Goal: Task Accomplishment & Management: Manage account settings

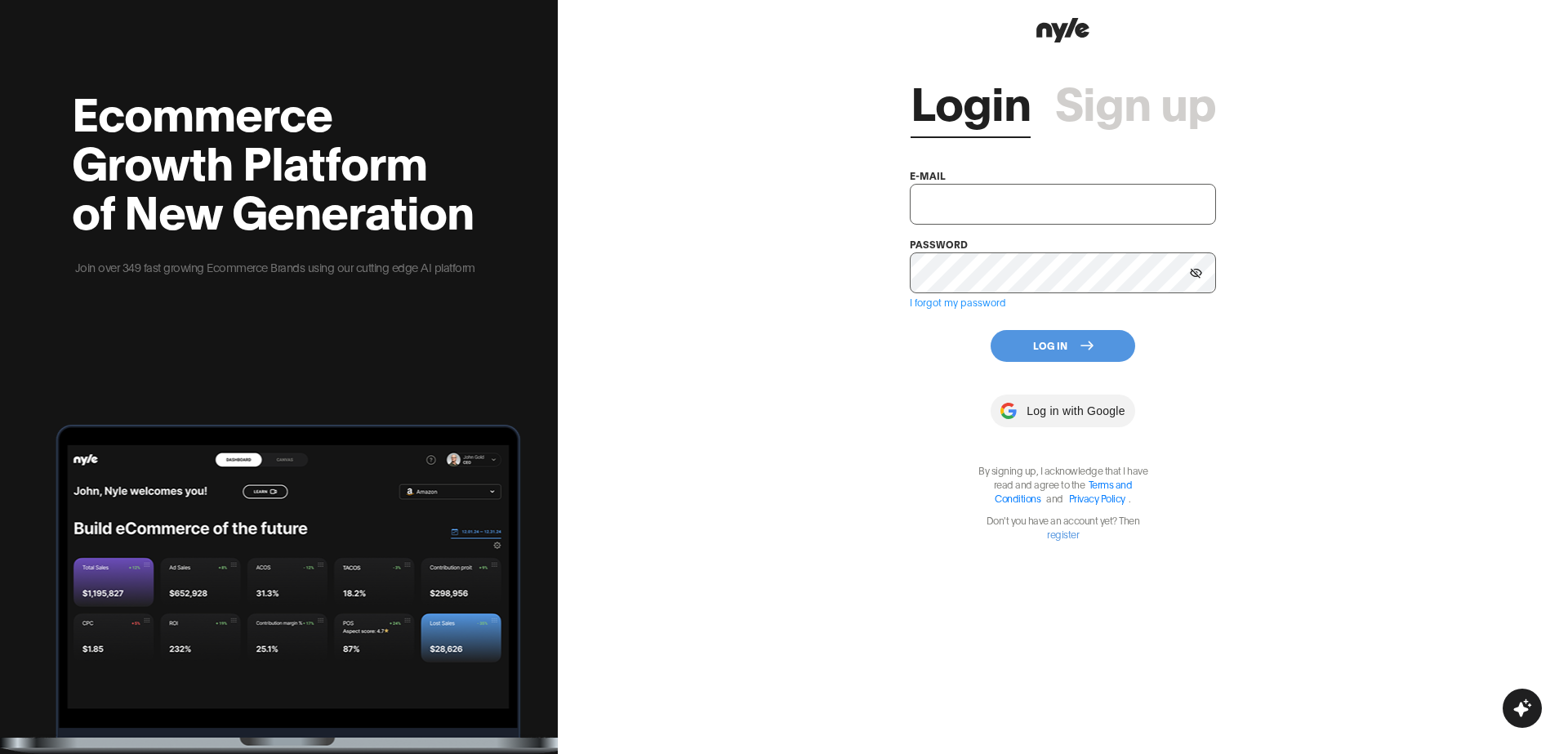
type input "showroom@nyle.ai"
click at [1030, 341] on button "Log In" at bounding box center [1063, 345] width 144 height 32
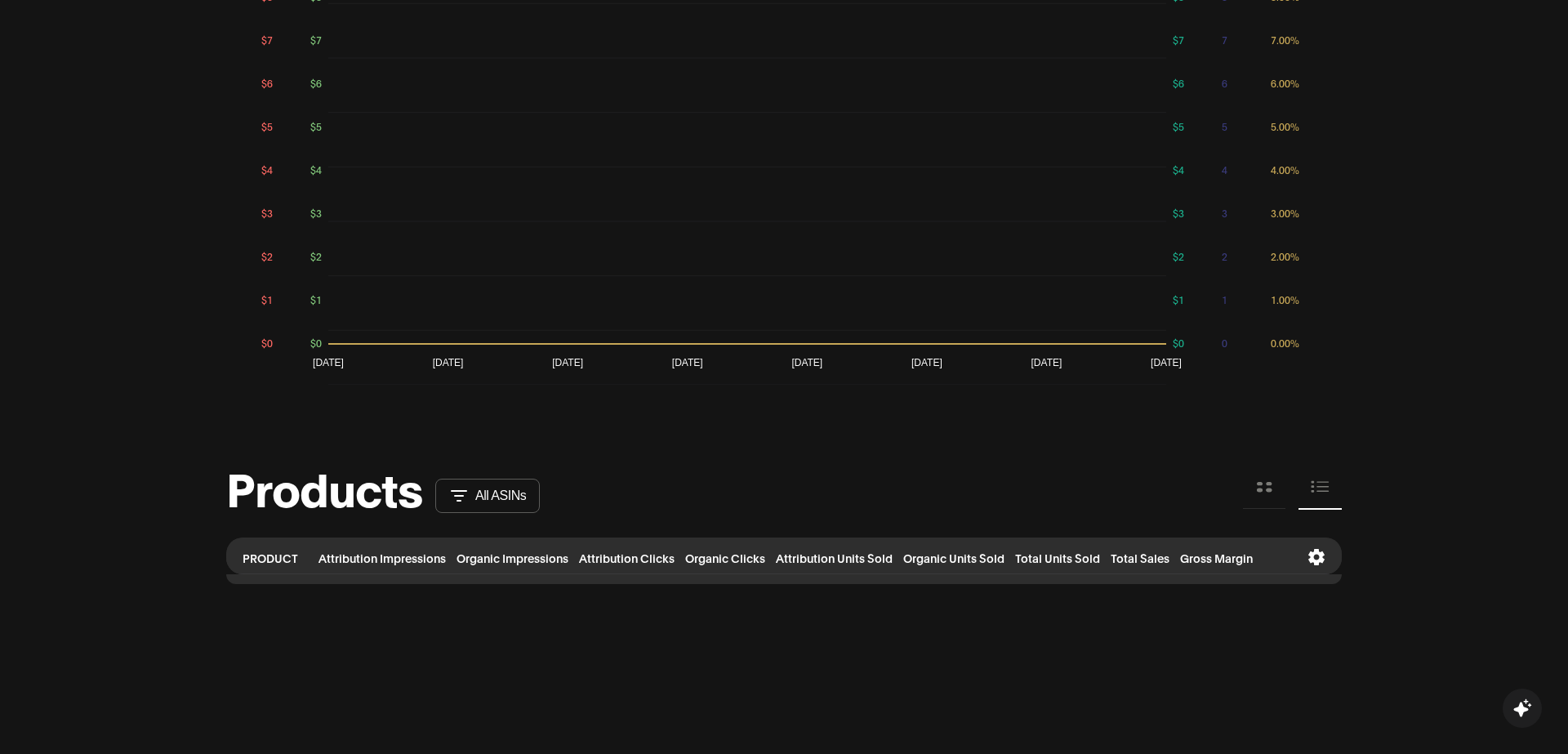
scroll to position [1598, 0]
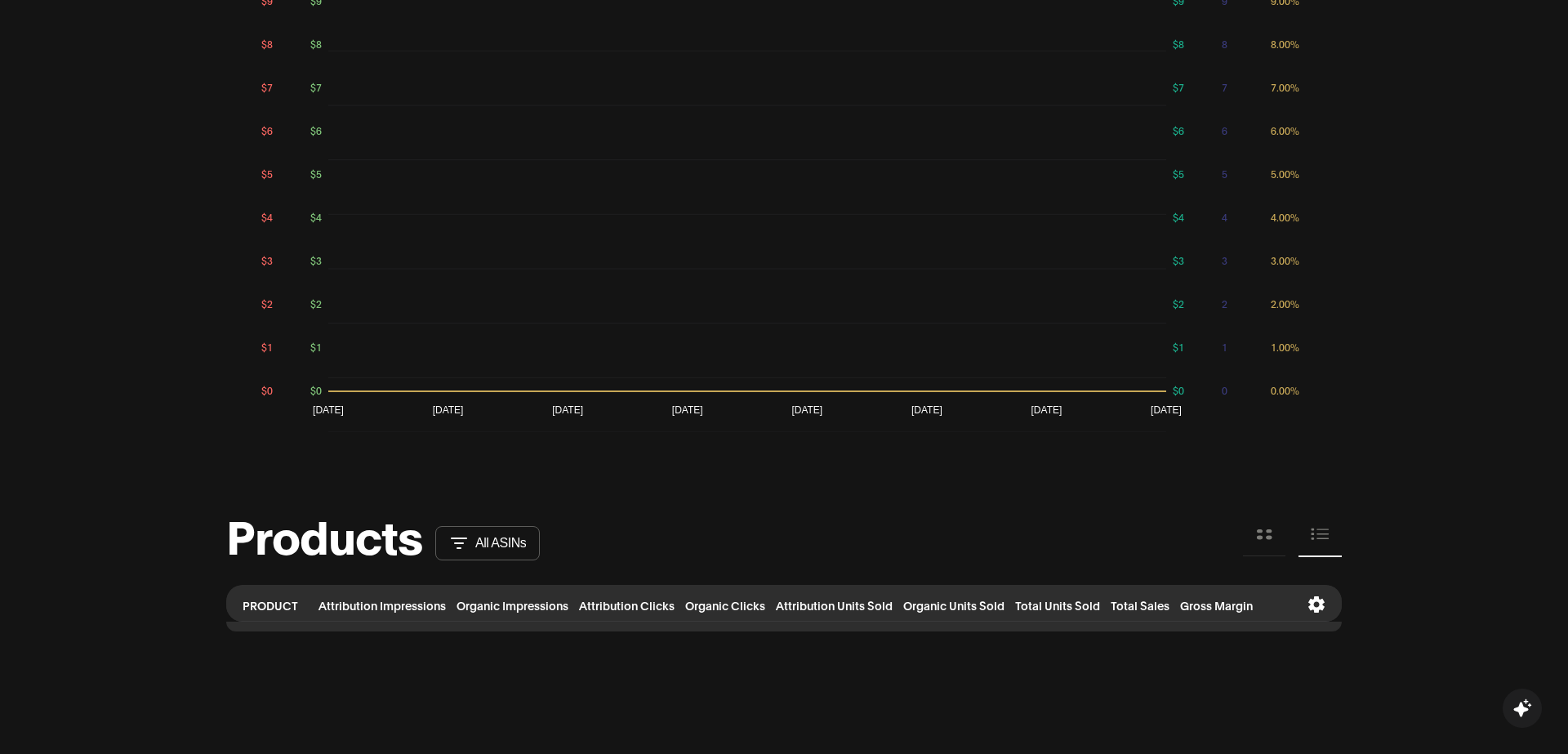
scroll to position [1551, 0]
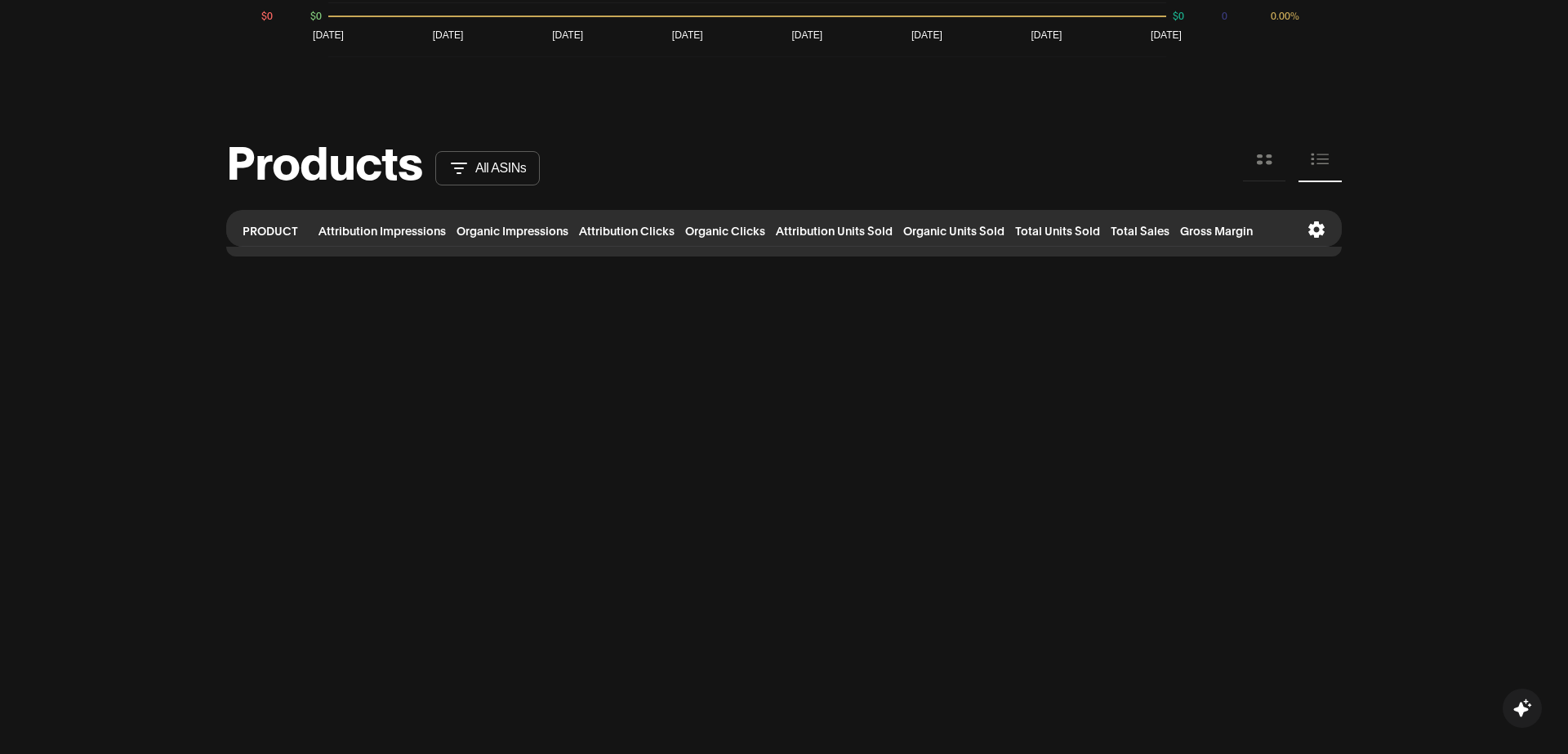
click at [1256, 169] on button at bounding box center [1264, 160] width 43 height 43
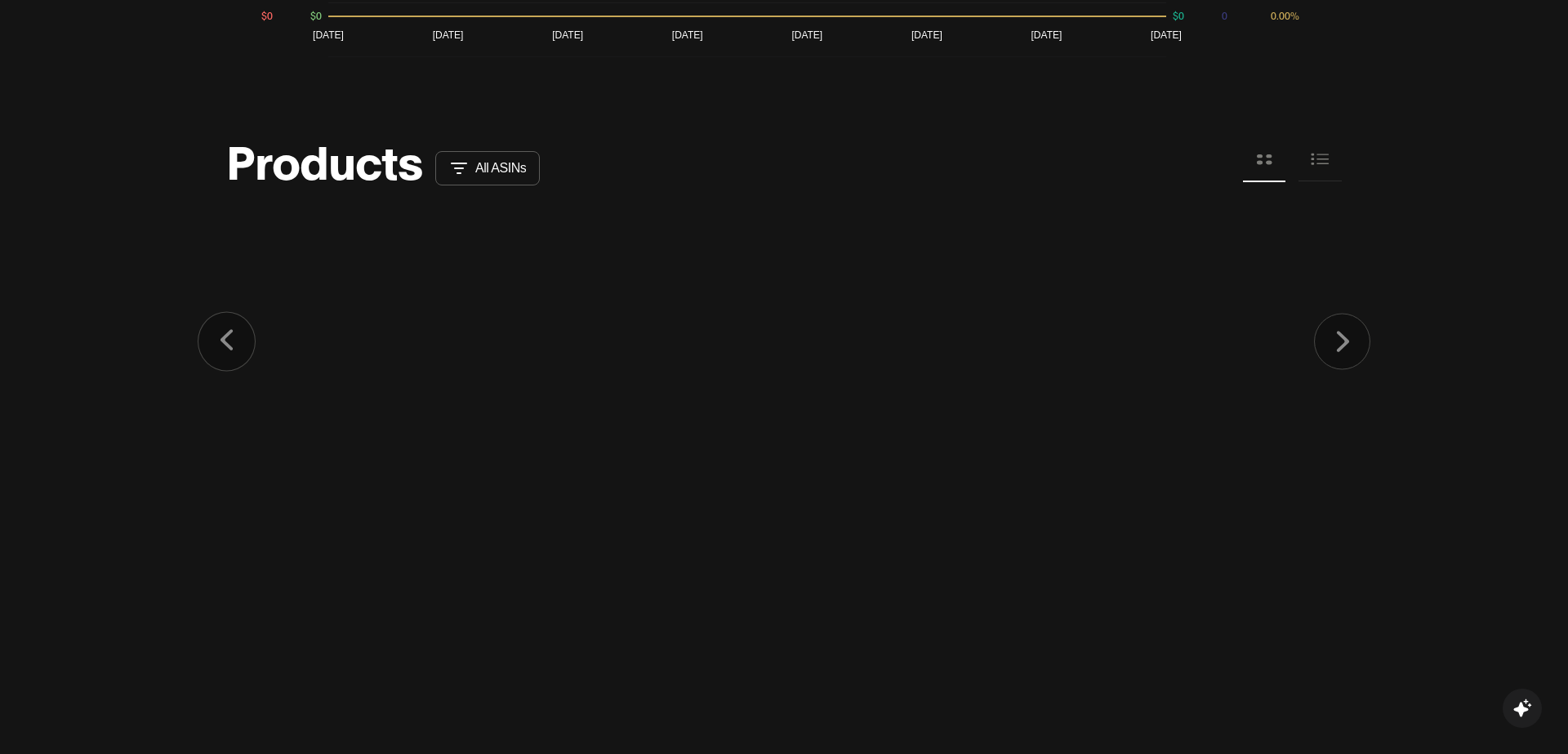
click at [1320, 157] on icon at bounding box center [1320, 159] width 19 height 18
